Goal: Information Seeking & Learning: Learn about a topic

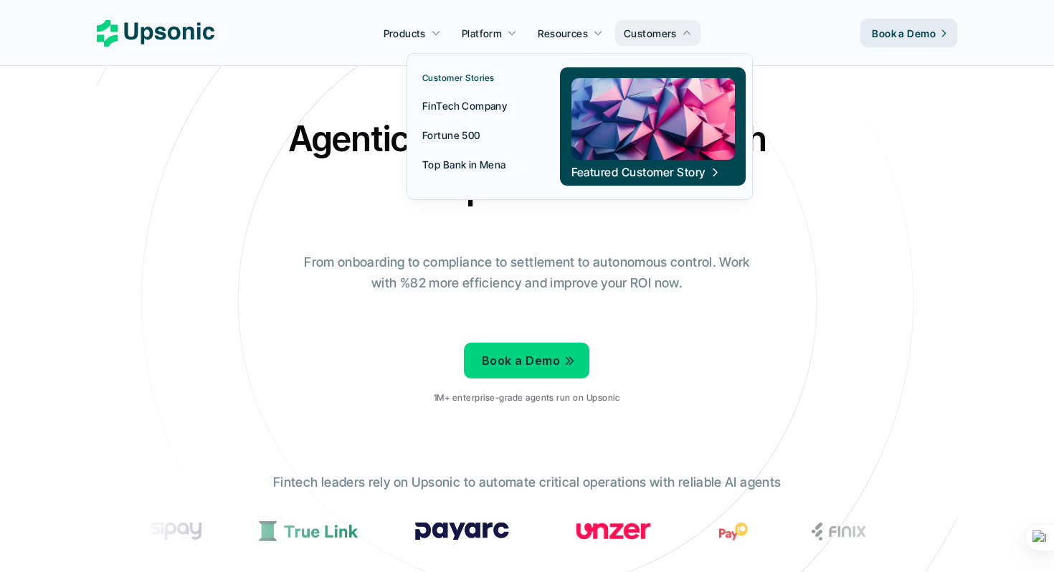
click at [492, 108] on p "FinTech Company" at bounding box center [464, 105] width 85 height 15
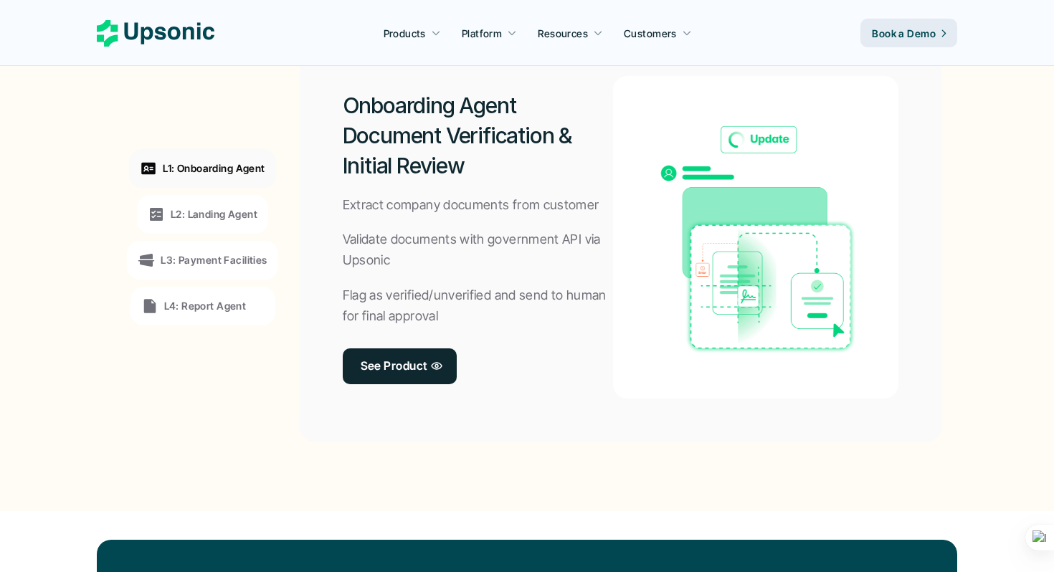
scroll to position [1008, 0]
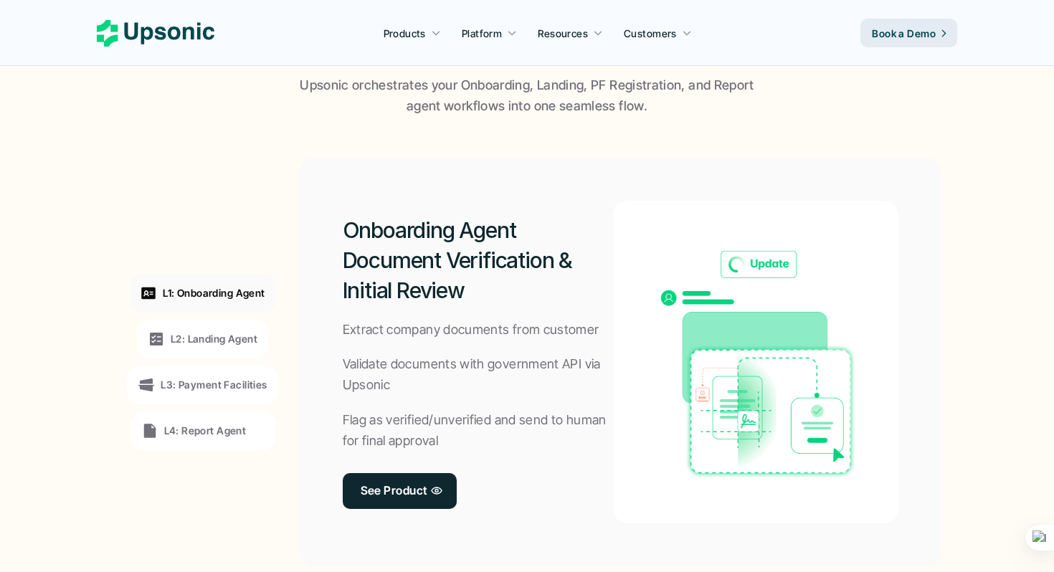
click at [236, 350] on div "L2: Landing Agent" at bounding box center [202, 339] width 131 height 39
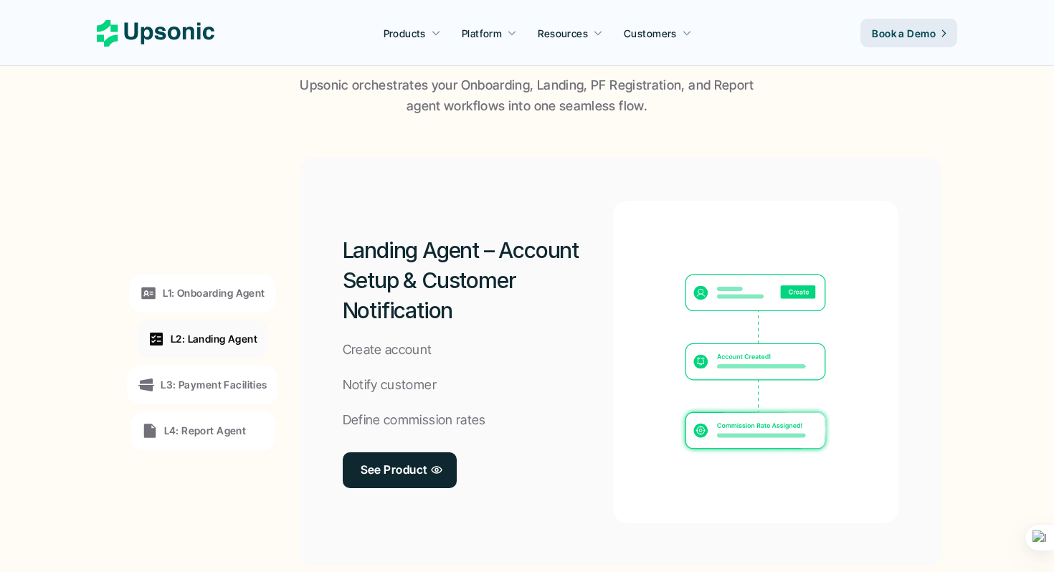
click at [237, 399] on div "L3: Payment Facilities" at bounding box center [202, 385] width 151 height 39
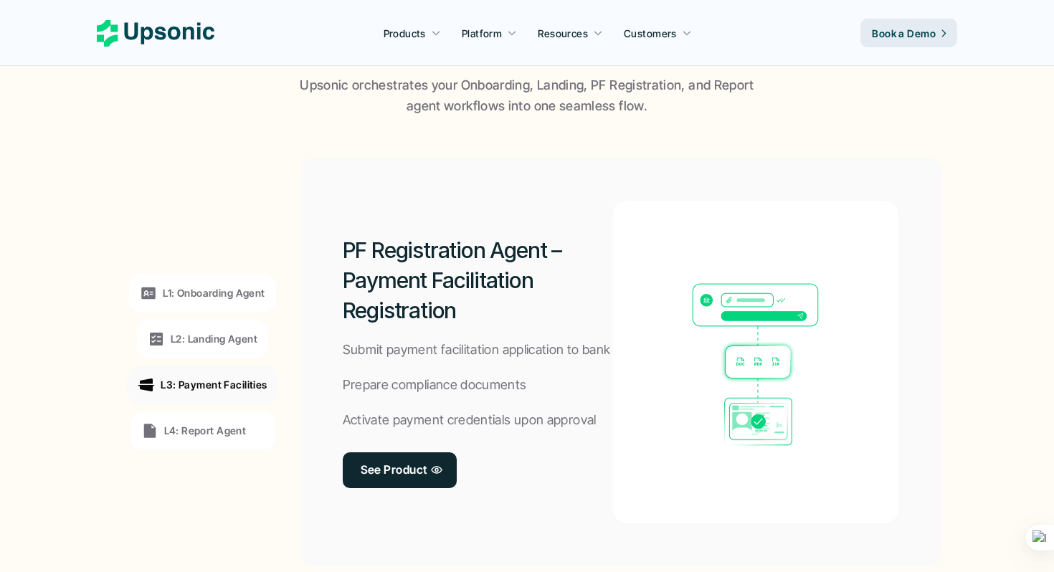
click at [223, 431] on p "L4: Report Agent" at bounding box center [205, 430] width 82 height 15
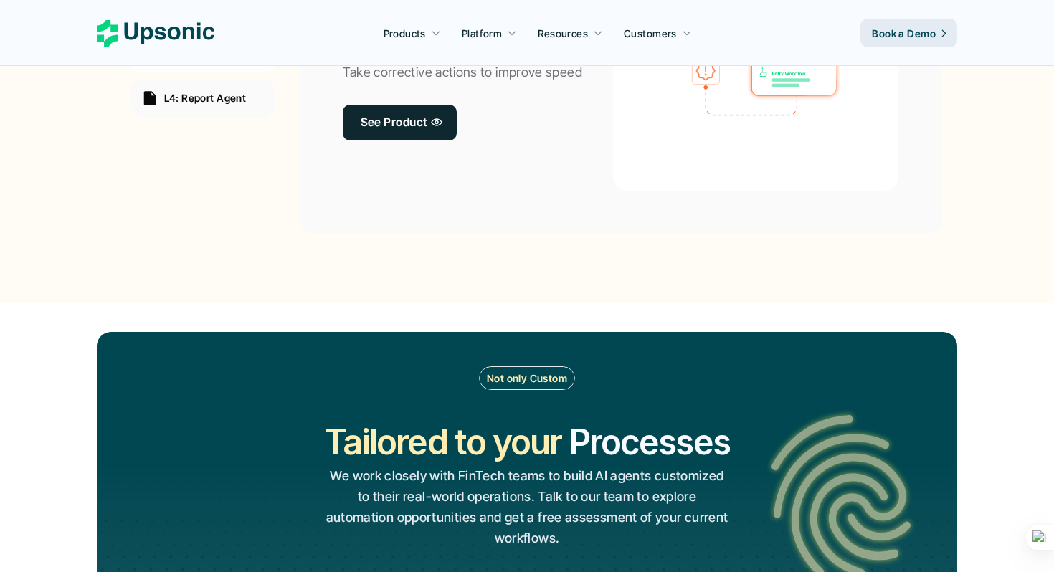
click at [312, 183] on div "Report Agent – Workflow Monitoring & Optimization Monitor operations Identify b…" at bounding box center [620, 29] width 641 height 409
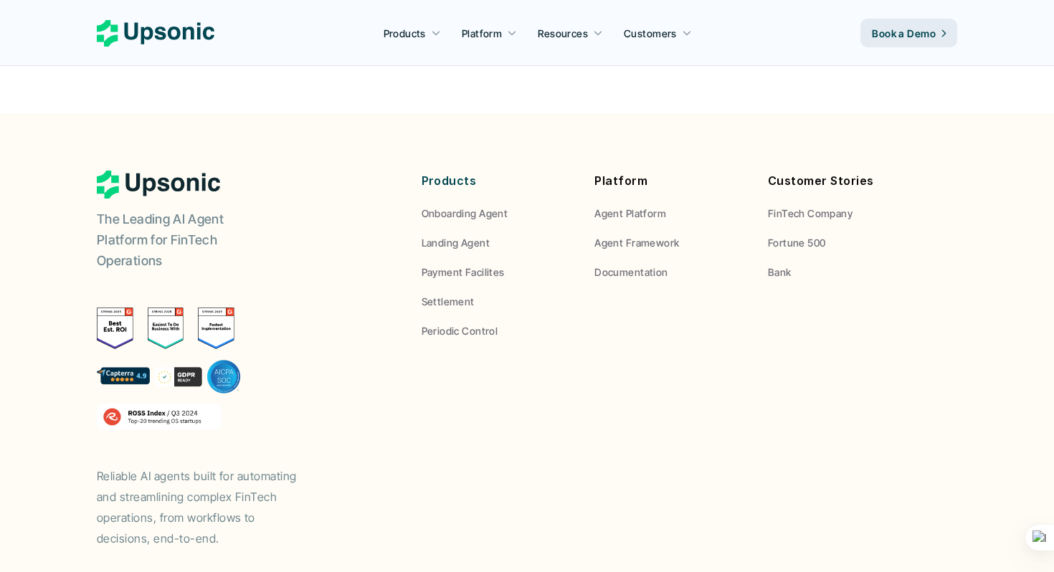
scroll to position [5078, 0]
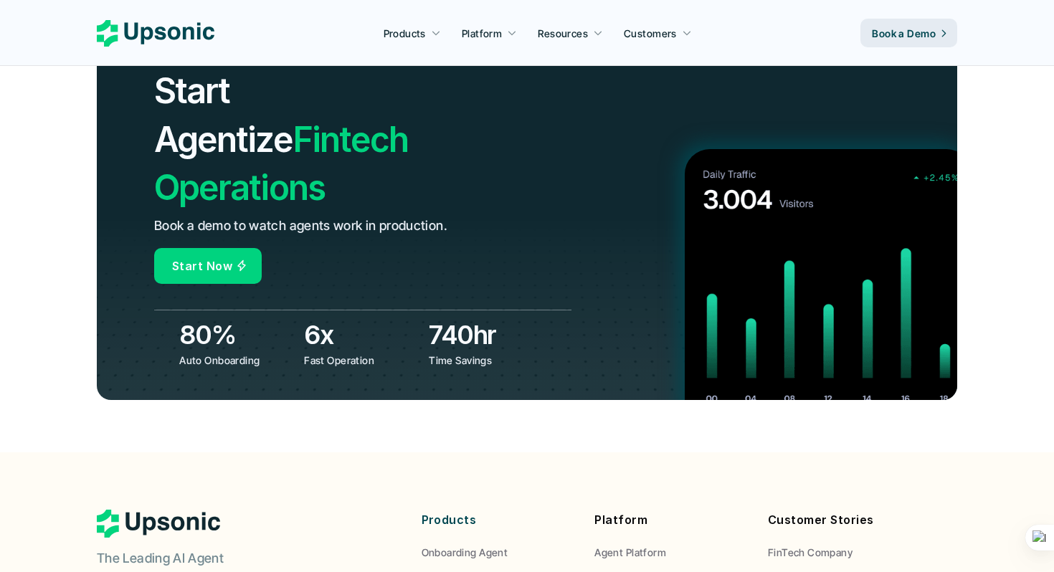
click at [192, 19] on div "Products Platform Resources Customers Book a Demo" at bounding box center [527, 33] width 860 height 29
